Goal: Task Accomplishment & Management: Complete application form

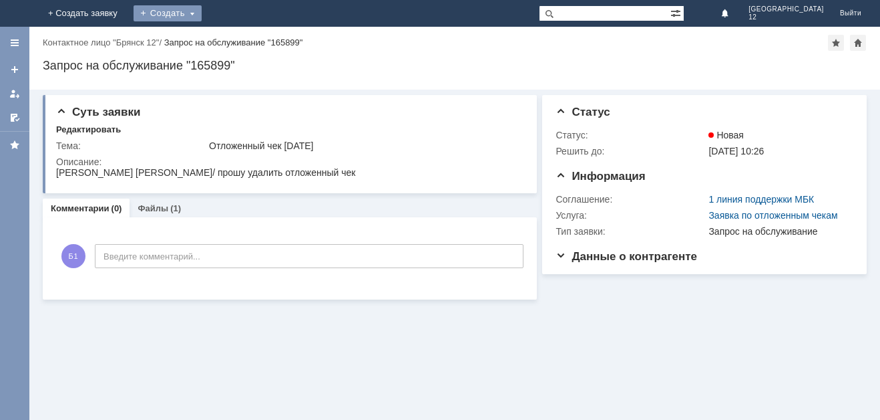
click at [202, 8] on div "Создать" at bounding box center [168, 13] width 68 height 16
click at [238, 37] on link "Заявка" at bounding box center [187, 40] width 102 height 16
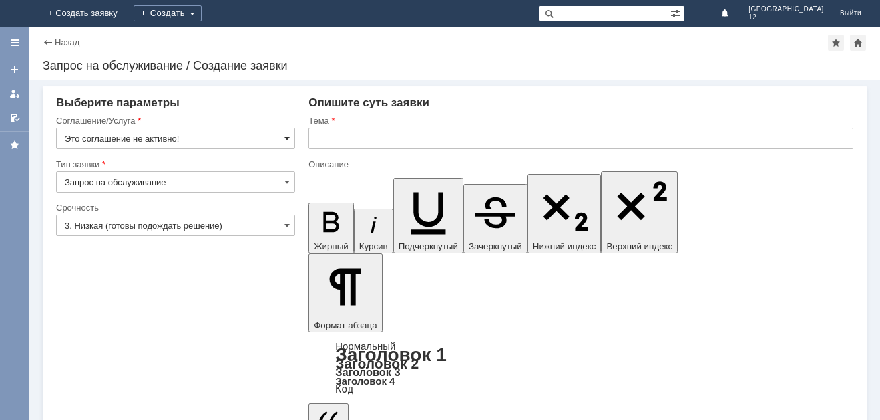
click at [290, 140] on span at bounding box center [287, 138] width 5 height 11
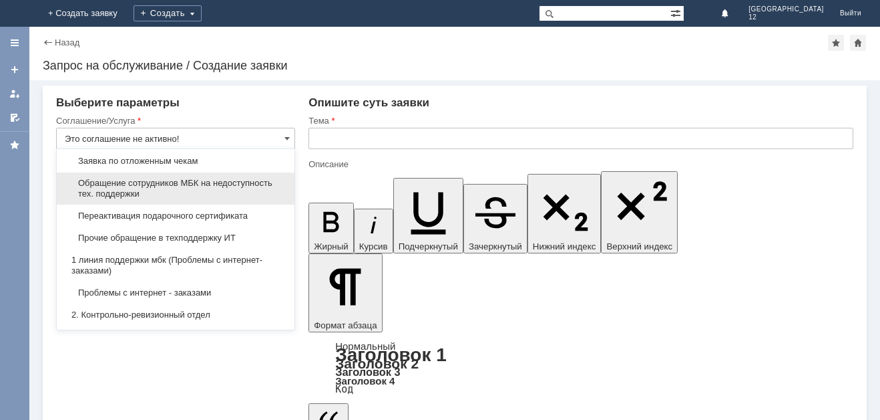
scroll to position [134, 0]
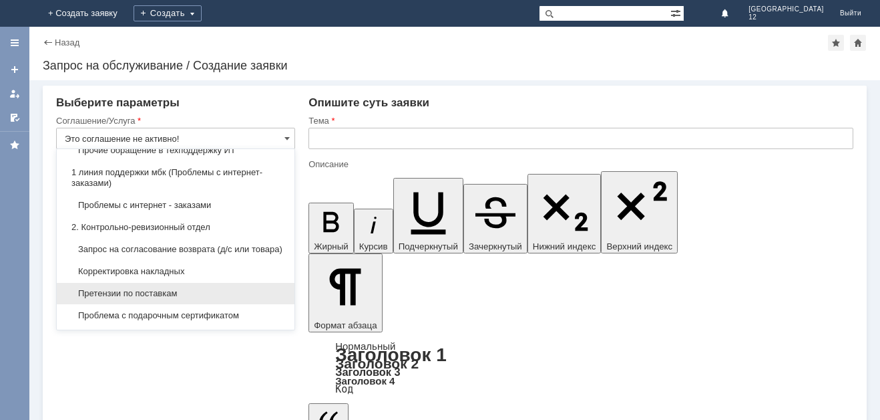
click at [160, 299] on span "Претензии по поставкам" at bounding box center [176, 293] width 222 height 11
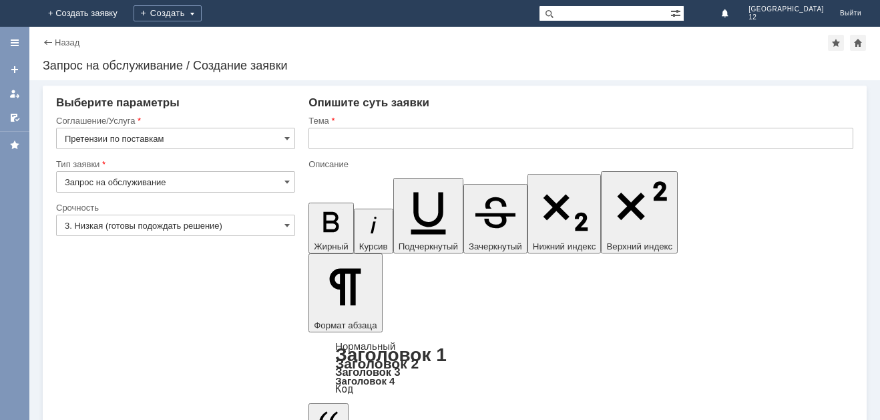
type input "Претензии по поставкам"
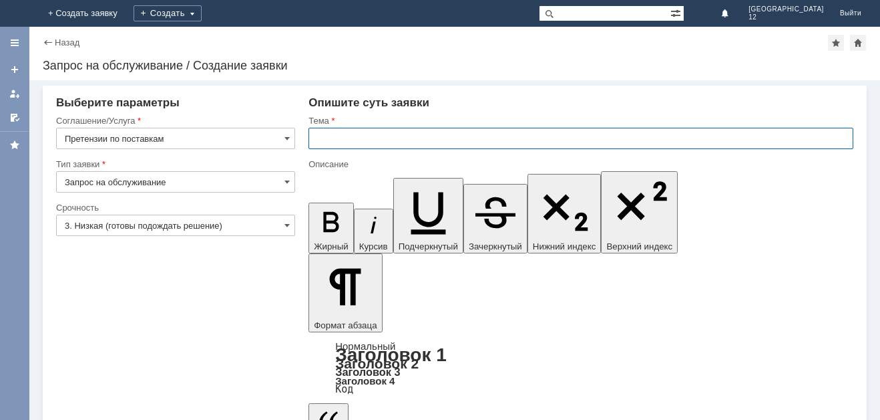
click at [329, 140] on input "text" at bounding box center [581, 138] width 545 height 21
type input "Акт претензия"
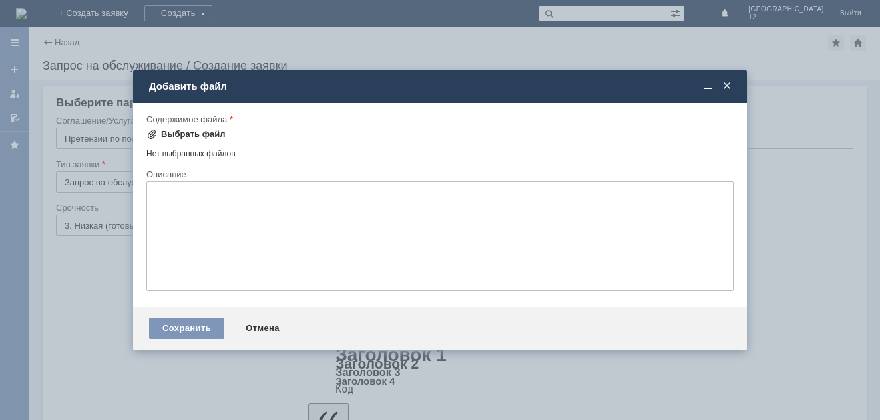
click at [155, 132] on span at bounding box center [151, 134] width 11 height 11
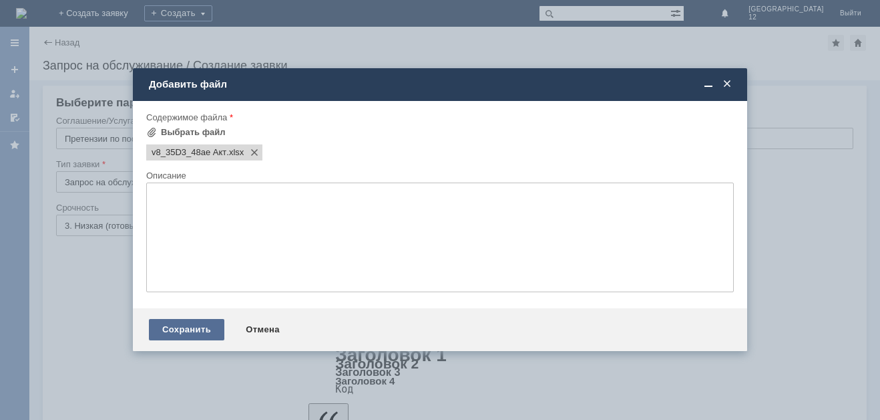
click at [185, 331] on div "Сохранить" at bounding box center [186, 329] width 75 height 21
